Goal: Information Seeking & Learning: Learn about a topic

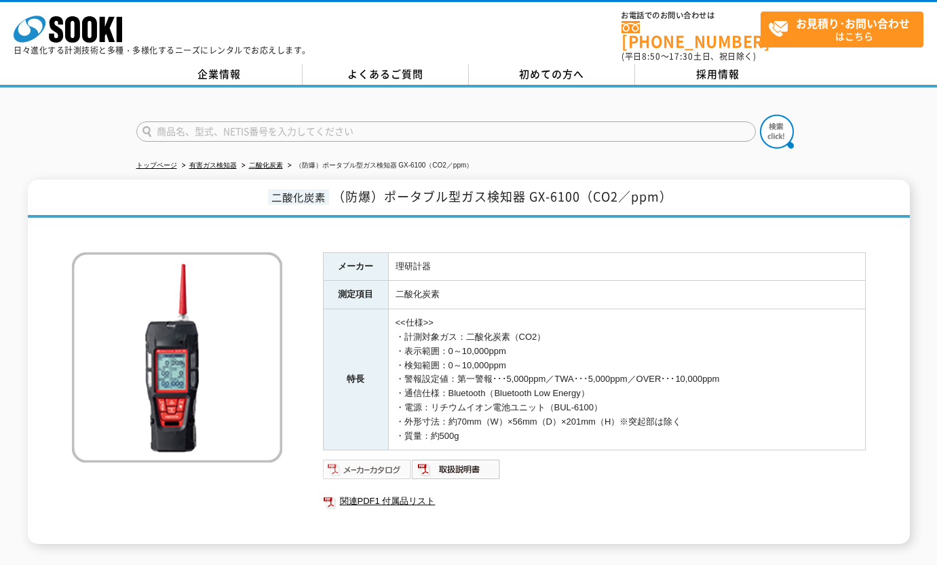
click at [383, 461] on img at bounding box center [367, 470] width 89 height 22
drag, startPoint x: 469, startPoint y: 426, endPoint x: 398, endPoint y: 328, distance: 121.0
click at [398, 328] on td "<<仕様>> ・計測対象ガス：二酸化炭素（CO2） ・表示範囲：0～10,000ppm ・検知範囲：0～10,000ppm ・警報設定値：第一警報･･･5,0…" at bounding box center [626, 379] width 477 height 141
click at [534, 433] on td "<<仕様>> ・計測対象ガス：二酸化炭素（CO2） ・表示範囲：0～10,000ppm ・検知範囲：0～10,000ppm ・警報設定値：第一警報･･･5,0…" at bounding box center [626, 379] width 477 height 141
drag, startPoint x: 581, startPoint y: 193, endPoint x: 699, endPoint y: 206, distance: 119.4
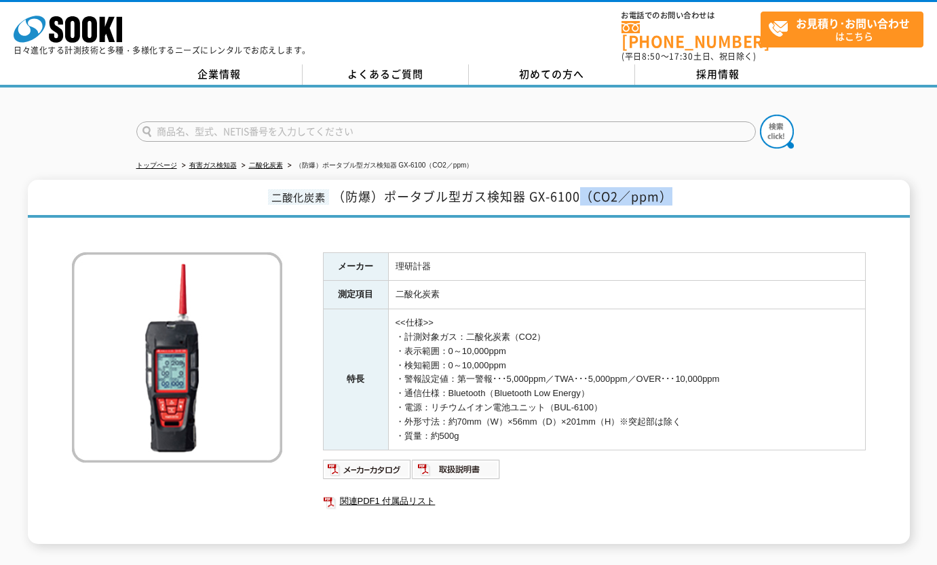
click at [699, 206] on h1 "二酸化炭素 （防爆）ポータブル型ガス検知器 GX-6100（CO2／ppm）" at bounding box center [469, 199] width 882 height 38
click at [469, 309] on td "<<仕様>> ・計測対象ガス：二酸化炭素（CO2） ・表示範囲：0～10,000ppm ・検知範囲：0～10,000ppm ・警報設定値：第一警報･･･5,0…" at bounding box center [626, 379] width 477 height 141
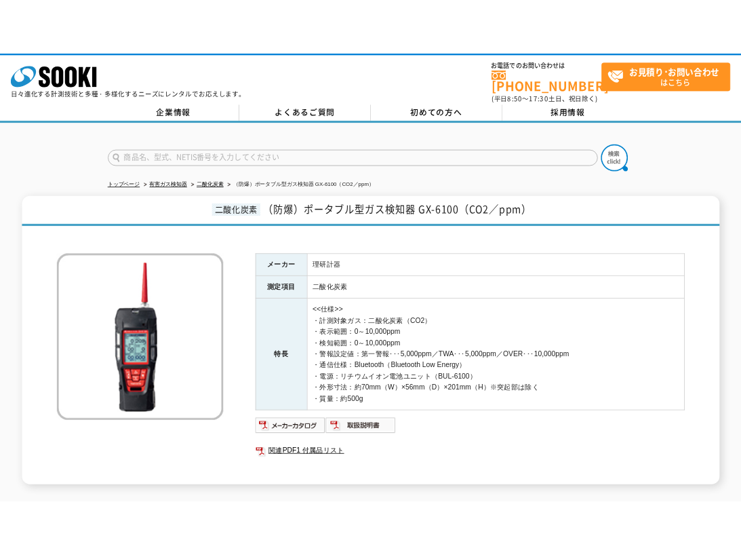
scroll to position [68, 0]
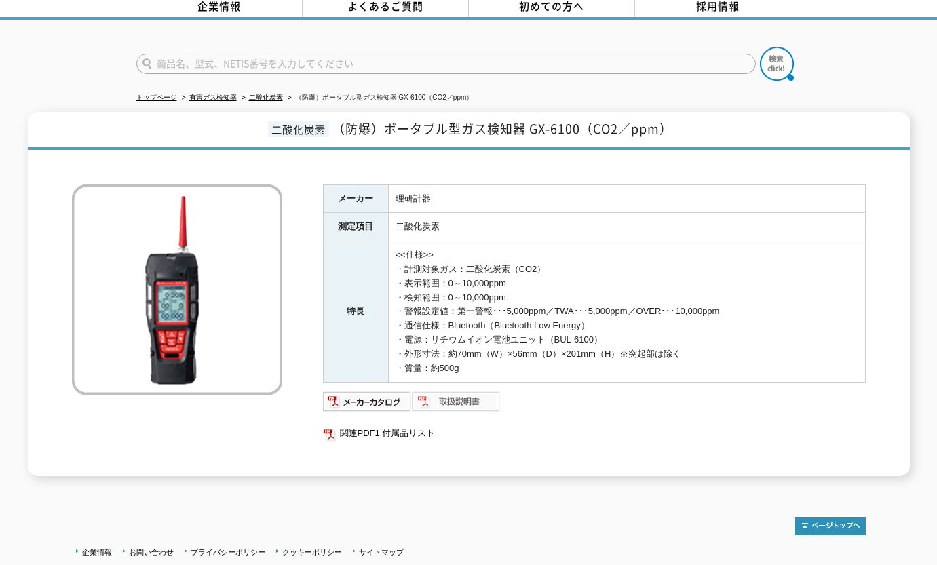
click at [471, 391] on img at bounding box center [456, 402] width 89 height 22
click at [398, 91] on li "（防爆）ポータブル型ガス検知器 GX-6100（CO2／ppm）" at bounding box center [379, 98] width 189 height 14
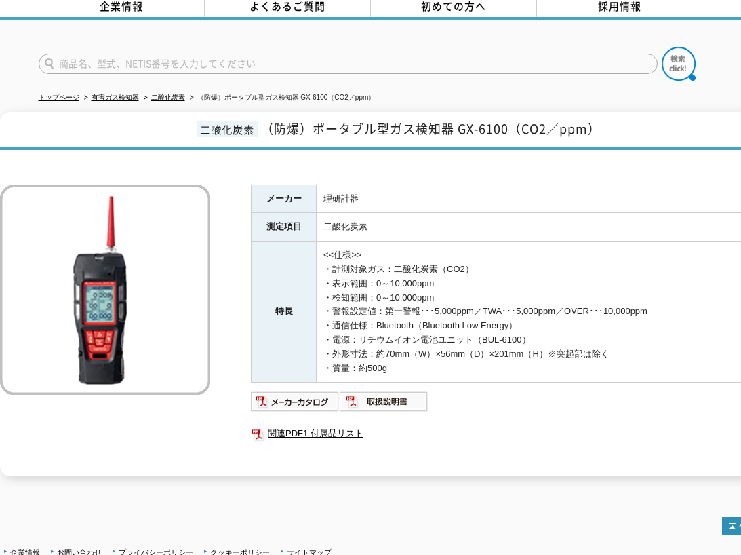
click at [284, 328] on th "特長" at bounding box center [284, 311] width 65 height 141
drag, startPoint x: 456, startPoint y: 289, endPoint x: 327, endPoint y: 277, distance: 129.4
click at [327, 277] on td "<<仕様>> ・計測対象ガス：二酸化炭素（CO2） ・表示範囲：0～10,000ppm ・検知範囲：0～10,000ppm ・警報設定値：第一警報･･･5,0…" at bounding box center [555, 311] width 477 height 141
click at [400, 457] on div "メーカー 理研計器 測定項目 二酸化炭素 特長 <<仕様>> ・計測対象ガス：二酸化炭素（CO2） ・表示範囲：0～10,000ppm ・検知範囲：0～10,…" at bounding box center [522, 331] width 543 height 292
click at [377, 159] on div at bounding box center [397, 164] width 794 height 14
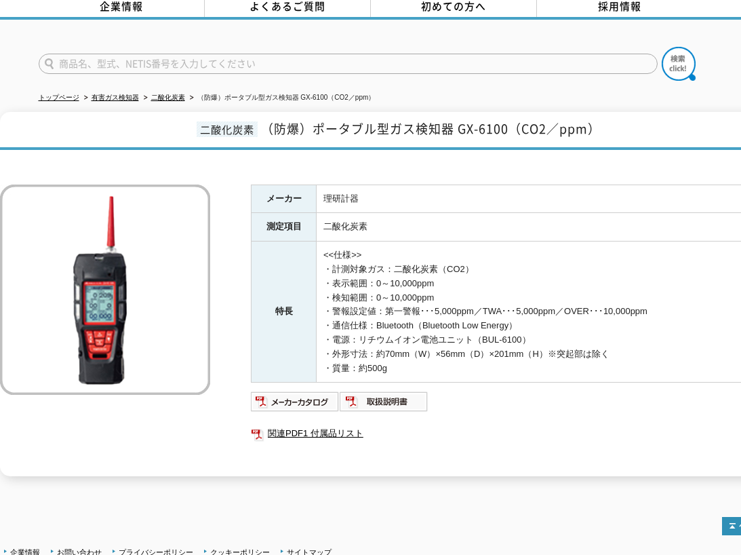
click at [405, 66] on form at bounding box center [371, 66] width 665 height 38
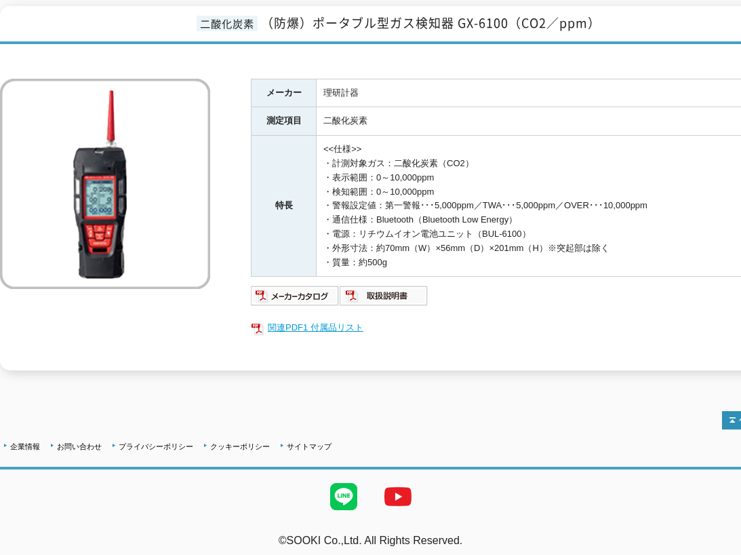
click at [319, 319] on link "関連PDF1 付属品リスト" at bounding box center [522, 328] width 543 height 18
click at [367, 285] on img at bounding box center [384, 296] width 89 height 22
